Goal: Information Seeking & Learning: Learn about a topic

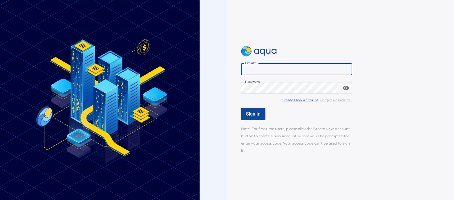
type input "**********"
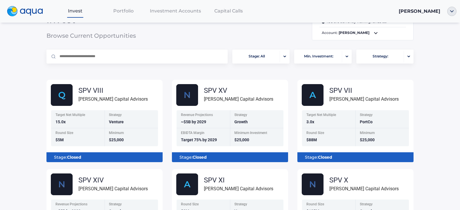
scroll to position [15, 0]
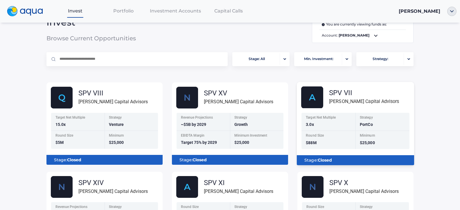
click at [386, 96] on div "SPV VII [PERSON_NAME] Capital Advisors" at bounding box center [357, 97] width 113 height 22
click at [361, 158] on div "Stage: Closed" at bounding box center [355, 160] width 108 height 10
click at [365, 92] on div "SPV VII" at bounding box center [364, 92] width 70 height 7
click at [342, 92] on div "SPV VII" at bounding box center [364, 92] width 70 height 7
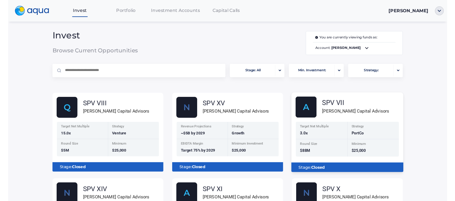
scroll to position [0, 0]
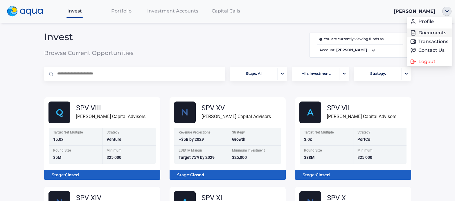
click at [444, 31] on link "Documents" at bounding box center [429, 33] width 38 height 6
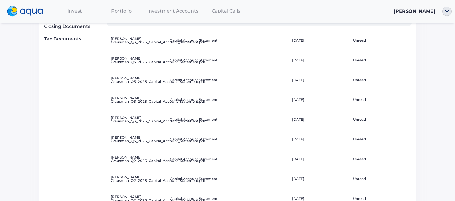
scroll to position [46, 0]
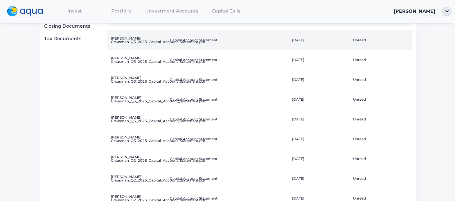
click at [355, 41] on td "Unread" at bounding box center [381, 40] width 61 height 20
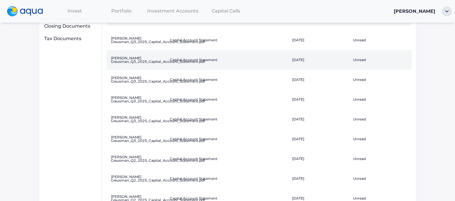
click at [357, 59] on td "Unread" at bounding box center [381, 60] width 61 height 20
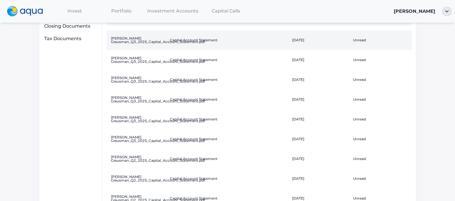
click at [362, 39] on td "Unread" at bounding box center [381, 40] width 61 height 20
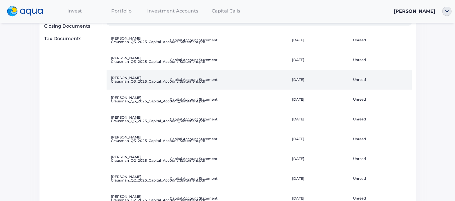
click at [365, 79] on td "Unread" at bounding box center [381, 80] width 61 height 20
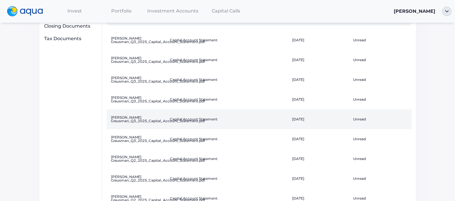
click at [302, 119] on td "[DATE]" at bounding box center [320, 119] width 61 height 20
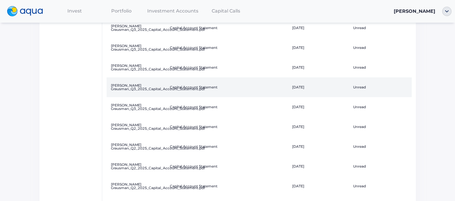
scroll to position [79, 0]
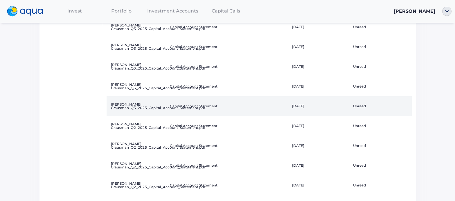
click at [296, 105] on td "[DATE]" at bounding box center [320, 106] width 61 height 20
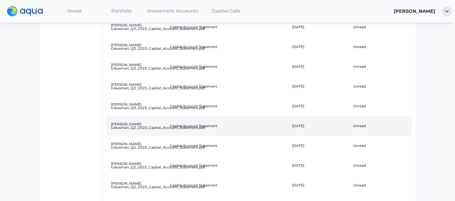
click at [358, 126] on td "Unread" at bounding box center [381, 126] width 61 height 20
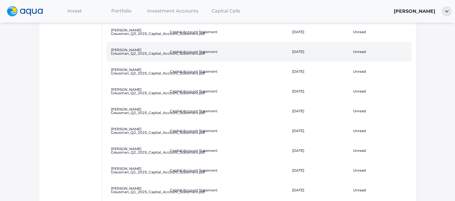
scroll to position [0, 0]
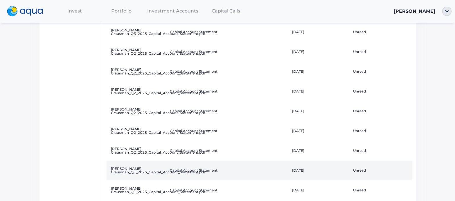
click at [359, 169] on td "Unread" at bounding box center [381, 170] width 61 height 20
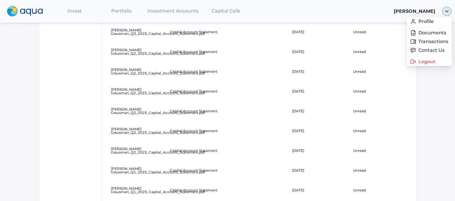
click at [445, 11] on img "button" at bounding box center [446, 11] width 9 height 9
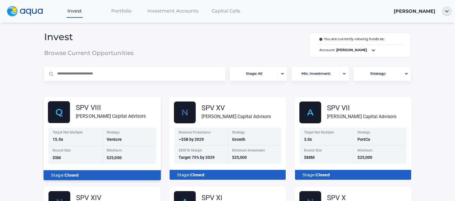
click at [142, 104] on div "SPV VIII [PERSON_NAME] Capital Advisors" at bounding box center [104, 112] width 113 height 22
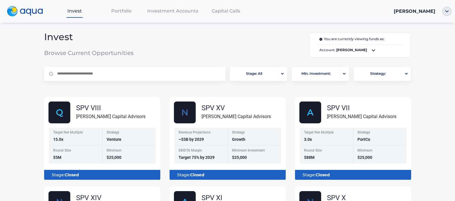
click at [376, 50] on icon at bounding box center [373, 50] width 7 height 7
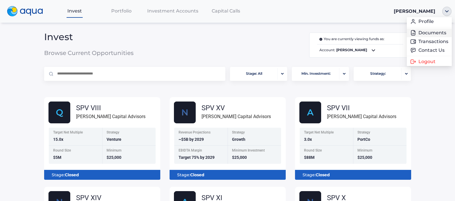
click at [439, 33] on link "Documents" at bounding box center [429, 33] width 38 height 6
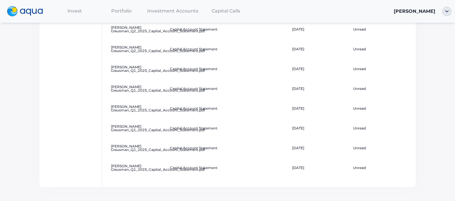
scroll to position [255, 0]
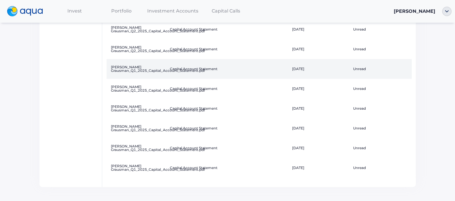
click at [363, 71] on td "Unread" at bounding box center [381, 69] width 61 height 20
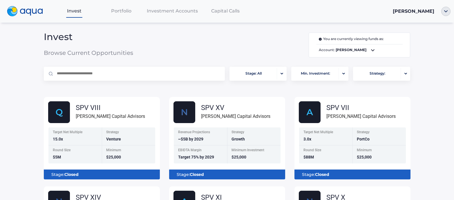
click at [444, 11] on img "button" at bounding box center [445, 11] width 9 height 9
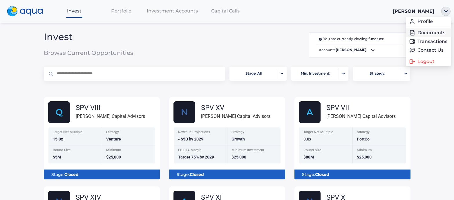
click at [434, 31] on link "Documents" at bounding box center [428, 33] width 38 height 6
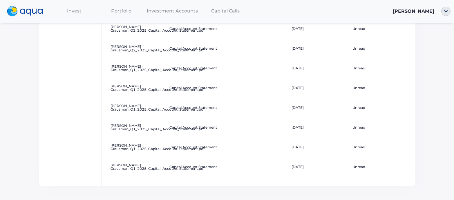
scroll to position [255, 0]
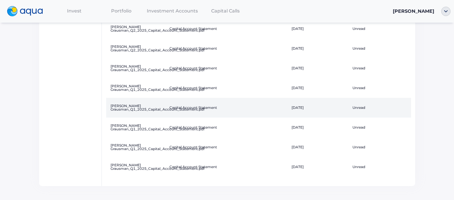
click at [361, 107] on td "Unread" at bounding box center [380, 108] width 61 height 20
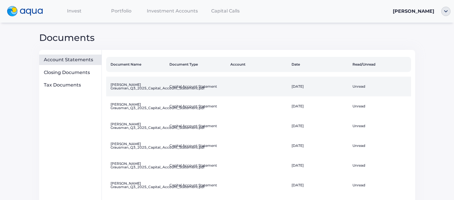
scroll to position [0, 0]
click at [361, 86] on td "Unread" at bounding box center [380, 87] width 61 height 20
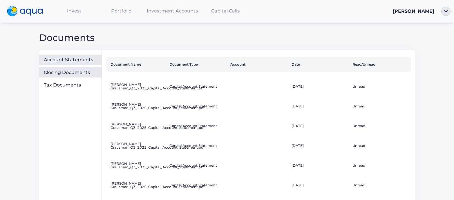
click at [83, 72] on div "Closing Documents" at bounding box center [71, 73] width 55 height 6
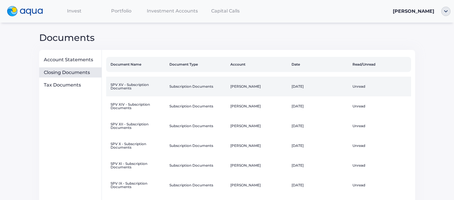
click at [362, 87] on td "Unread" at bounding box center [380, 87] width 61 height 20
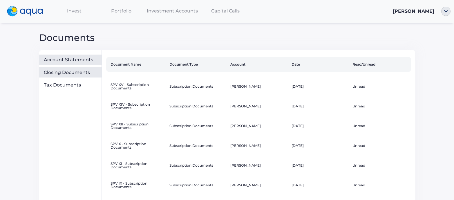
click at [82, 61] on div "Account Statements" at bounding box center [71, 60] width 55 height 6
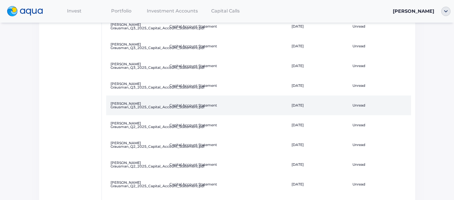
scroll to position [80, 0]
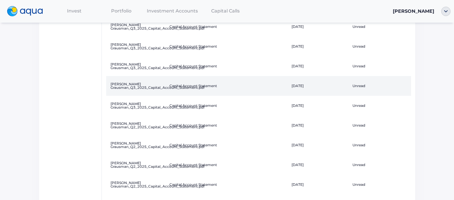
click at [281, 86] on td at bounding box center [258, 86] width 61 height 20
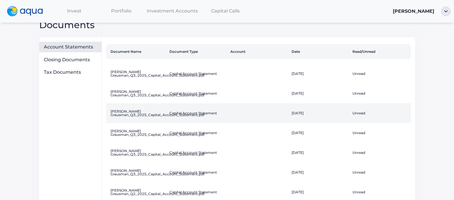
scroll to position [12, 0]
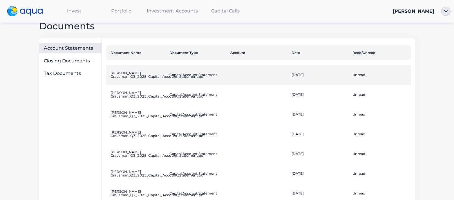
click at [236, 74] on td at bounding box center [258, 75] width 61 height 20
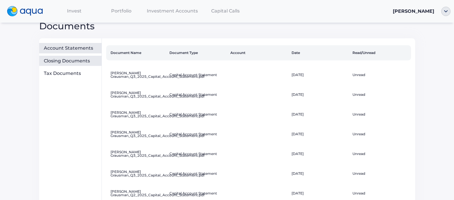
click at [76, 60] on div "Closing Documents" at bounding box center [71, 61] width 55 height 6
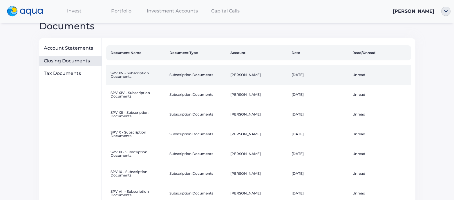
click at [183, 73] on td "Subscription Documents" at bounding box center [197, 75] width 61 height 20
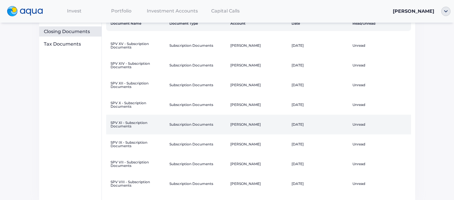
scroll to position [41, 0]
click at [128, 124] on td "SPV XI - Subscription Documents" at bounding box center [136, 124] width 61 height 20
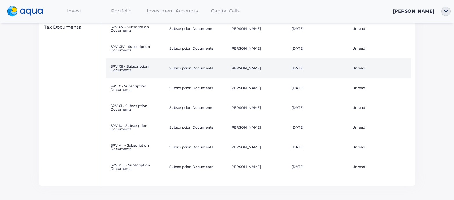
scroll to position [0, 0]
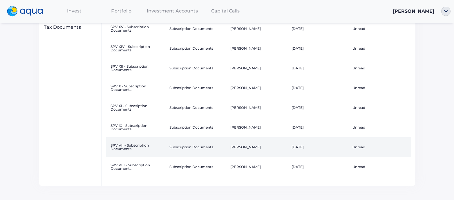
click at [132, 146] on td "SPV VII - Subscription Documents" at bounding box center [136, 147] width 61 height 20
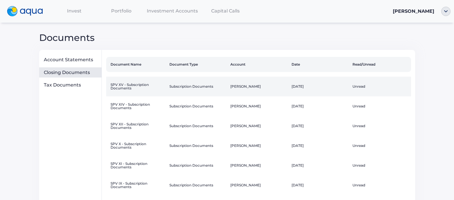
click at [133, 86] on td "SPV XV - Subscription Documents" at bounding box center [136, 87] width 61 height 20
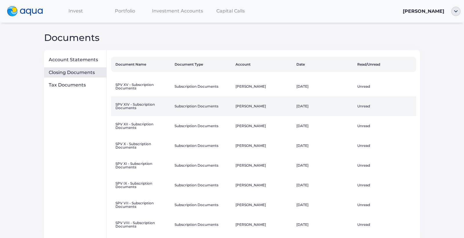
click at [145, 109] on td "SPV XIV - Subscription Documents" at bounding box center [141, 106] width 61 height 20
click at [138, 105] on td "SPV XIV - Subscription Documents" at bounding box center [141, 106] width 61 height 20
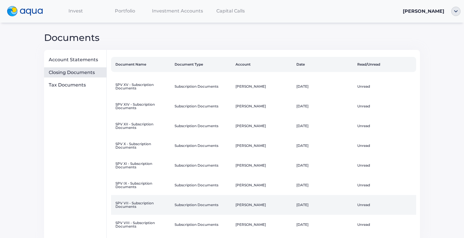
click at [136, 200] on td "SPV VII - Subscription Documents" at bounding box center [141, 205] width 61 height 20
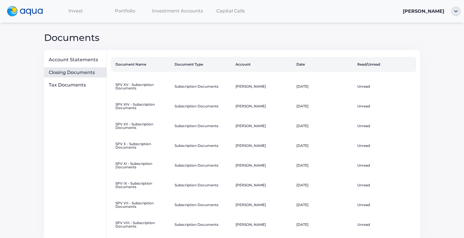
click at [351, 31] on div "Invest Portfolio Investment Accounts Capital Calls Richard Grausman Documents A…" at bounding box center [232, 119] width 464 height 238
click at [174, 13] on span "Investment Accounts" at bounding box center [177, 11] width 51 height 6
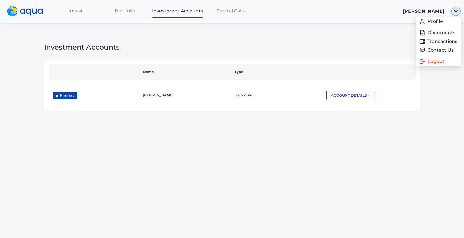
click at [454, 12] on img "button" at bounding box center [456, 11] width 9 height 9
click at [444, 33] on link "Documents" at bounding box center [439, 33] width 38 height 6
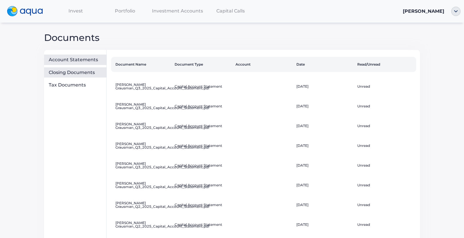
click at [89, 71] on div "Closing Documents" at bounding box center [76, 73] width 55 height 6
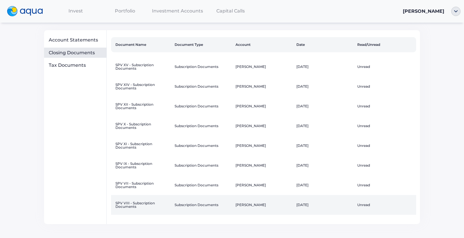
scroll to position [20, 0]
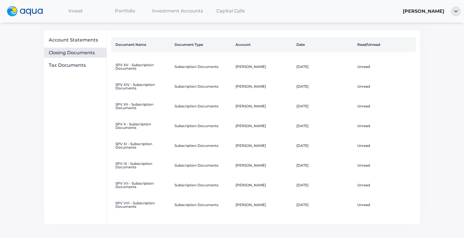
click at [78, 11] on span "Invest" at bounding box center [75, 11] width 15 height 6
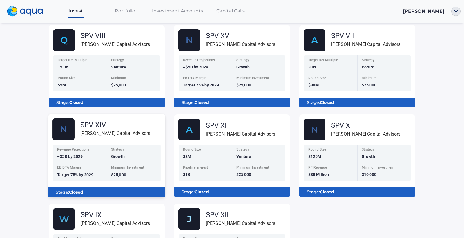
scroll to position [71, 0]
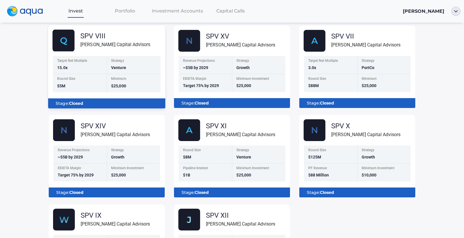
click at [140, 81] on div "Minimum" at bounding box center [134, 79] width 46 height 5
click at [140, 82] on div "Minimum $25,000" at bounding box center [134, 83] width 54 height 18
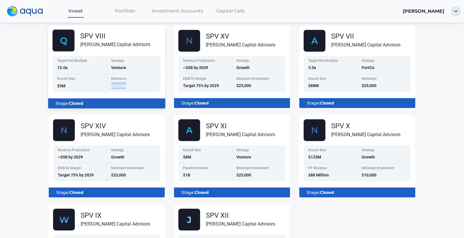
click at [140, 82] on div "Minimum $25,000" at bounding box center [134, 83] width 54 height 18
click at [141, 44] on div "SPV VIII [PERSON_NAME] Capital Advisors" at bounding box center [109, 41] width 113 height 22
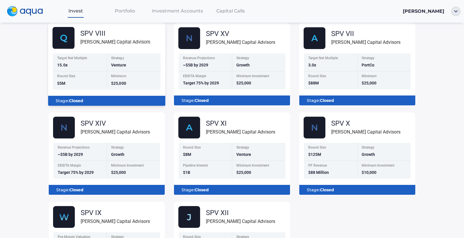
scroll to position [75, 0]
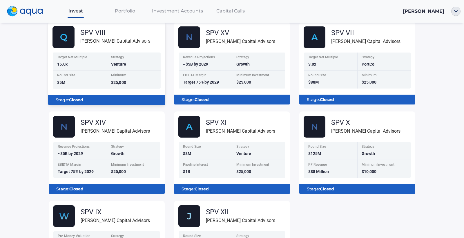
click at [143, 37] on div "SPV VIII [PERSON_NAME] Capital Advisors" at bounding box center [109, 37] width 113 height 22
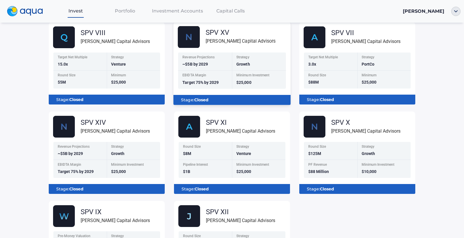
click at [257, 33] on div "SPV XV" at bounding box center [241, 32] width 70 height 7
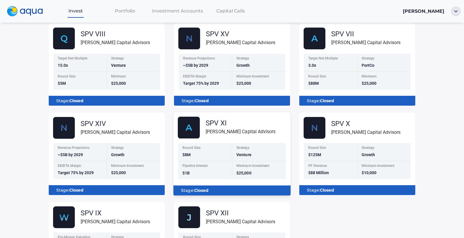
scroll to position [0, 0]
click at [273, 118] on div "SPV XI Florence Capital Advisors" at bounding box center [234, 128] width 113 height 22
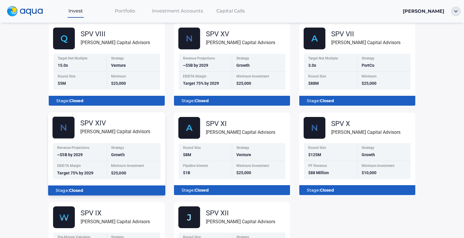
click at [138, 125] on div "SPV XIV Florence Capital Advisors" at bounding box center [109, 128] width 113 height 22
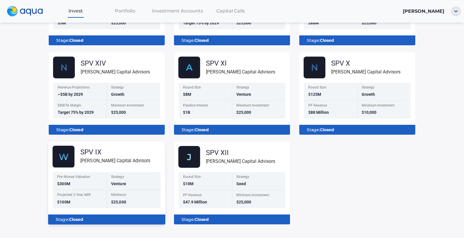
scroll to position [134, 0]
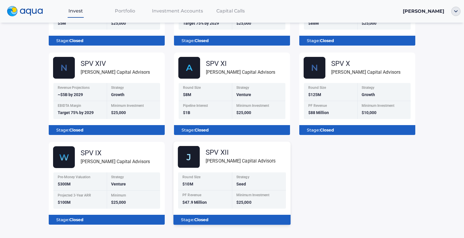
click at [270, 151] on div "SPV XII Florence Capital Advisors" at bounding box center [234, 157] width 113 height 22
